Goal: Task Accomplishment & Management: Complete application form

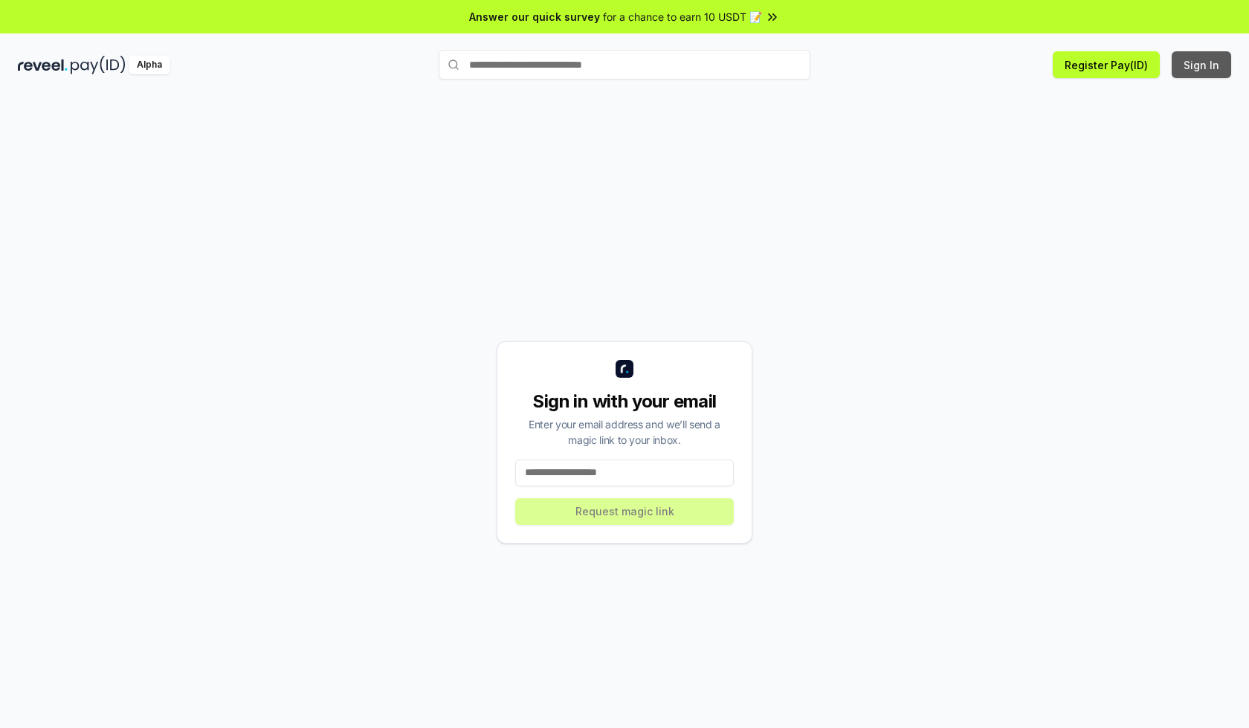
click at [1203, 65] on button "Sign In" at bounding box center [1201, 64] width 59 height 27
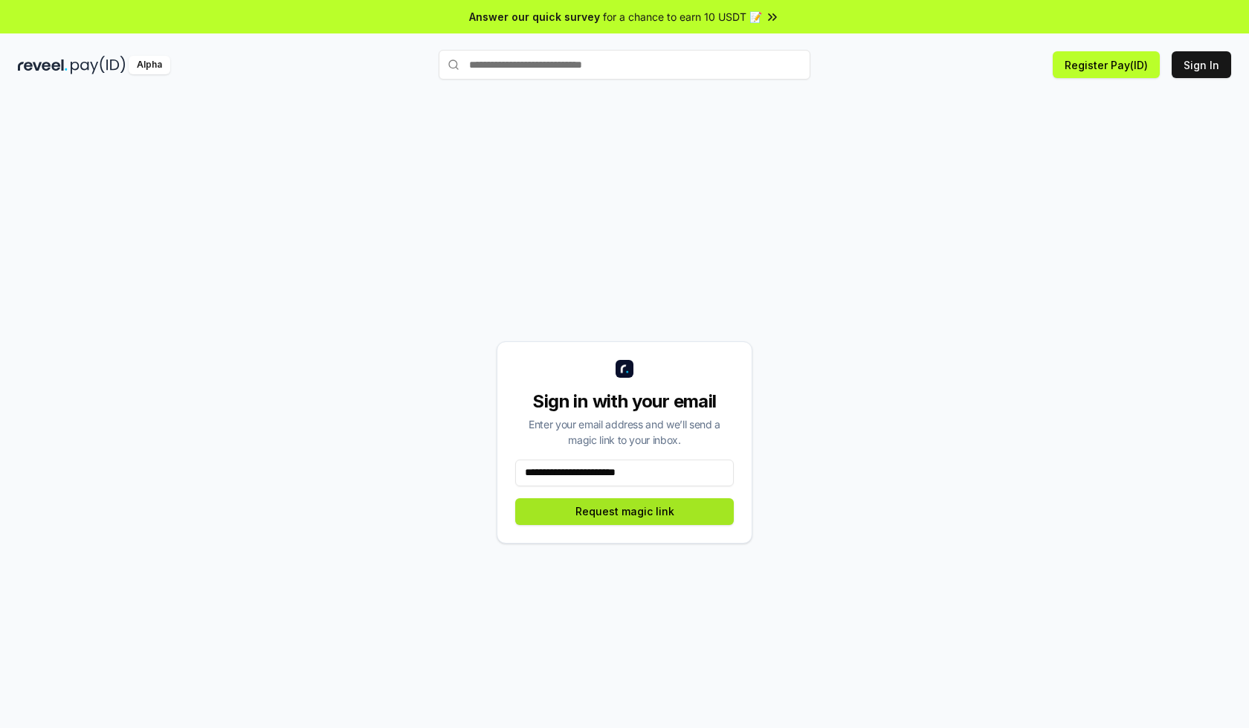
type input "**********"
click at [625, 511] on button "Request magic link" at bounding box center [624, 511] width 219 height 27
